Goal: Navigation & Orientation: Find specific page/section

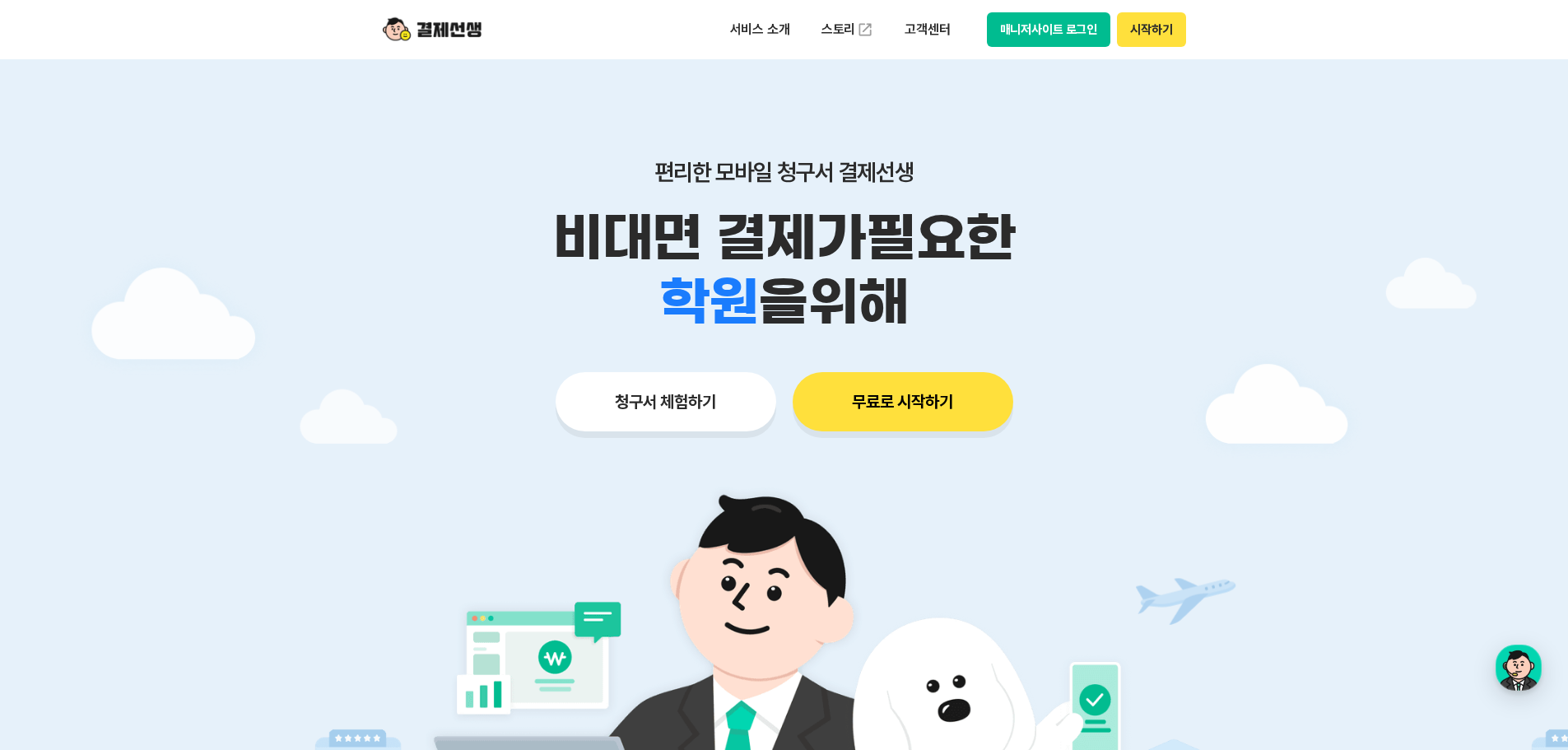
click at [1065, 22] on button "매니저사이트 로그인" at bounding box center [1049, 29] width 124 height 35
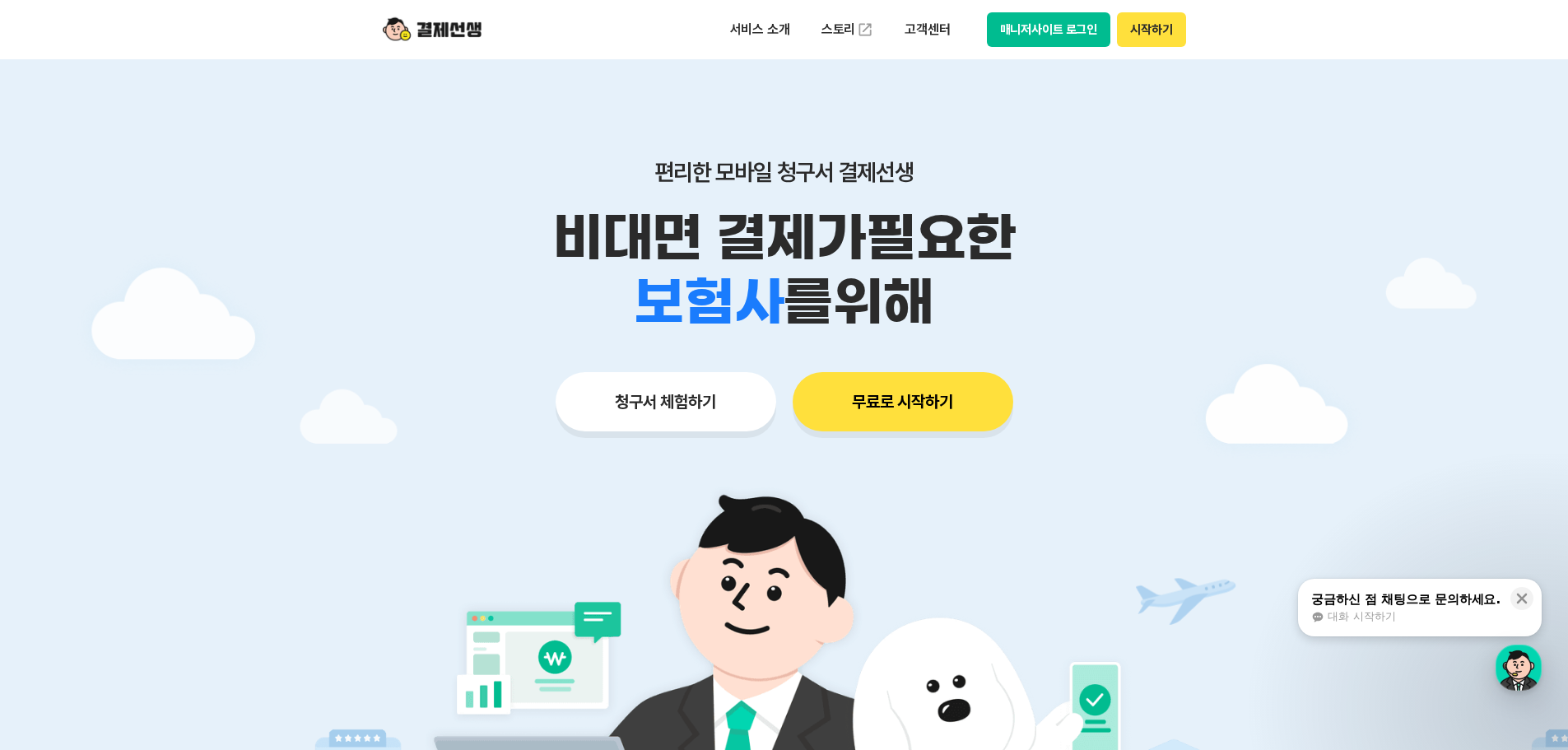
click at [1019, 31] on button "매니저사이트 로그인" at bounding box center [1049, 29] width 124 height 35
click at [1042, 35] on button "매니저사이트 로그인" at bounding box center [1049, 29] width 124 height 35
click at [1460, 300] on div at bounding box center [784, 493] width 1568 height 869
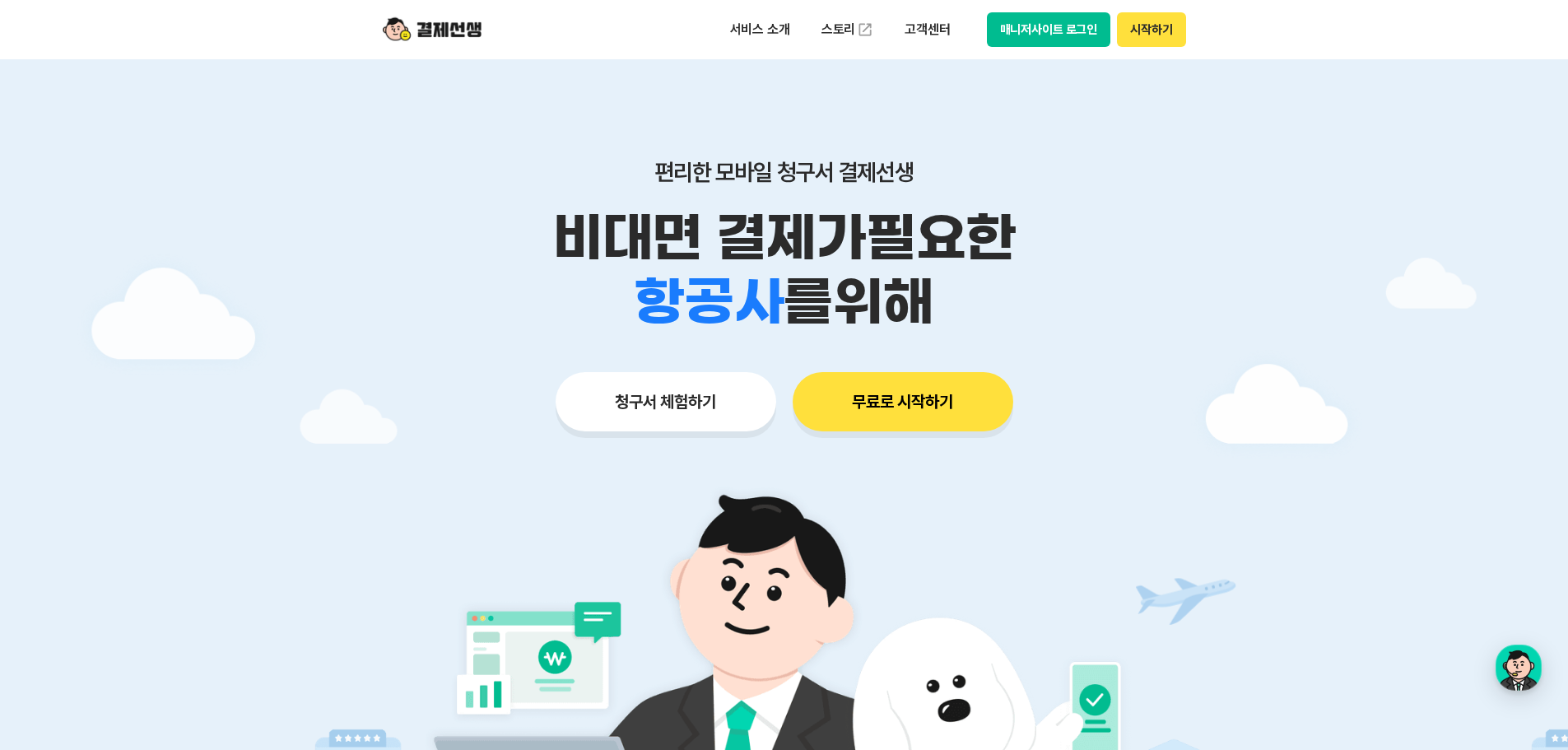
click at [1038, 25] on button "매니저사이트 로그인" at bounding box center [1049, 29] width 124 height 35
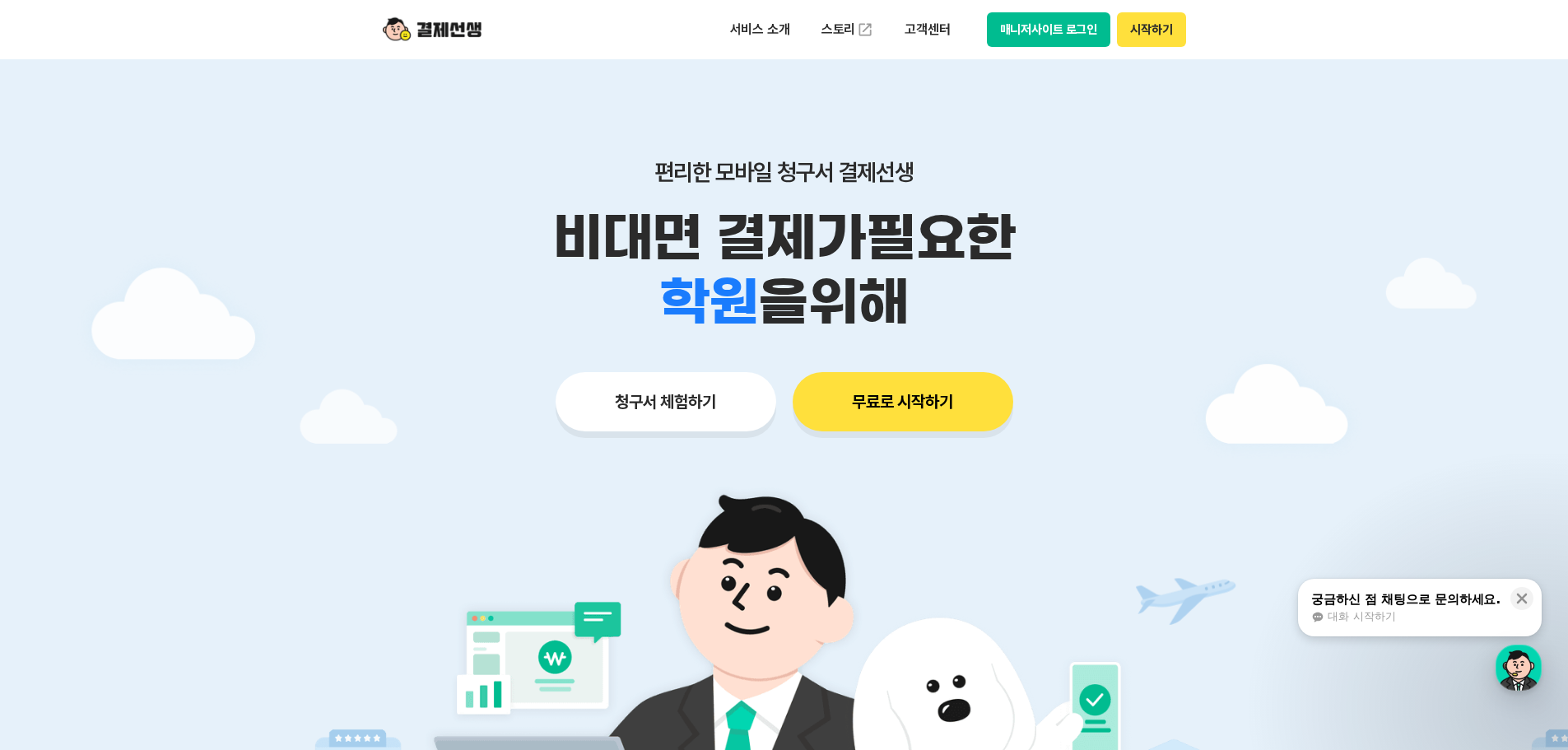
click at [1055, 32] on button "매니저사이트 로그인" at bounding box center [1049, 29] width 124 height 35
click at [1267, 250] on div at bounding box center [784, 493] width 1568 height 869
click at [1143, 26] on button "시작하기" at bounding box center [1151, 29] width 69 height 35
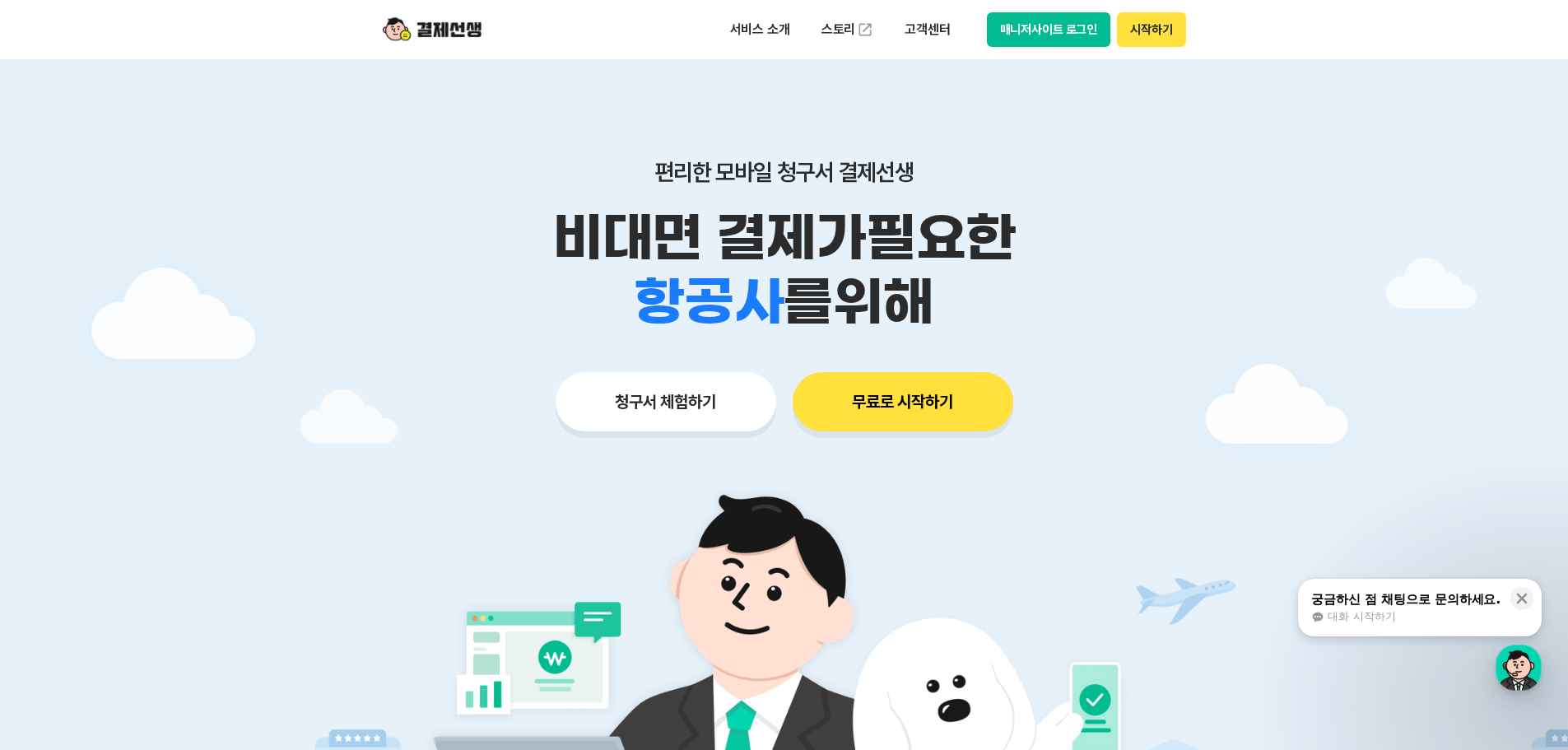
click at [1024, 31] on button "매니저사이트 로그인" at bounding box center [1049, 29] width 124 height 35
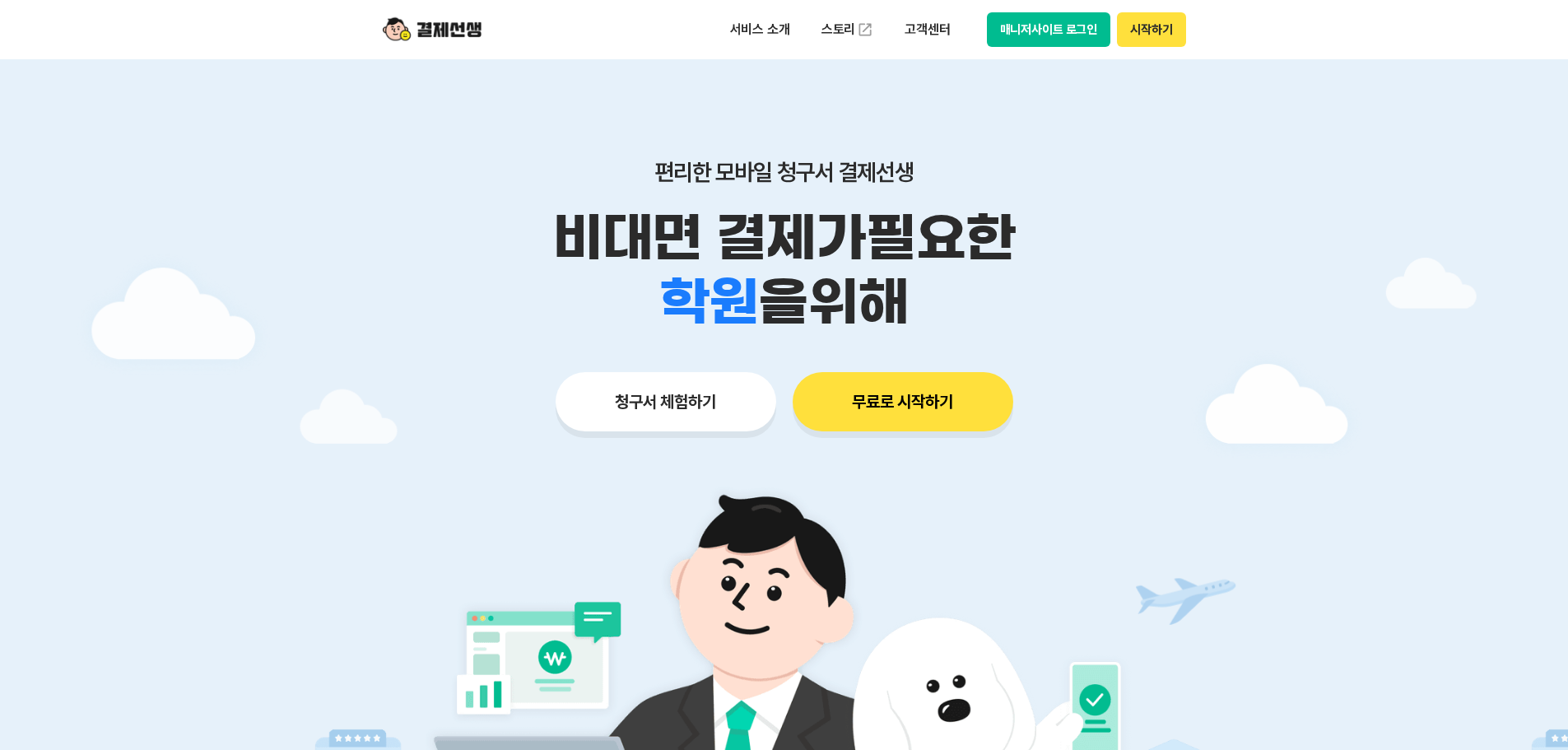
click at [1058, 29] on button "매니저사이트 로그인" at bounding box center [1049, 29] width 124 height 35
